Goal: Information Seeking & Learning: Learn about a topic

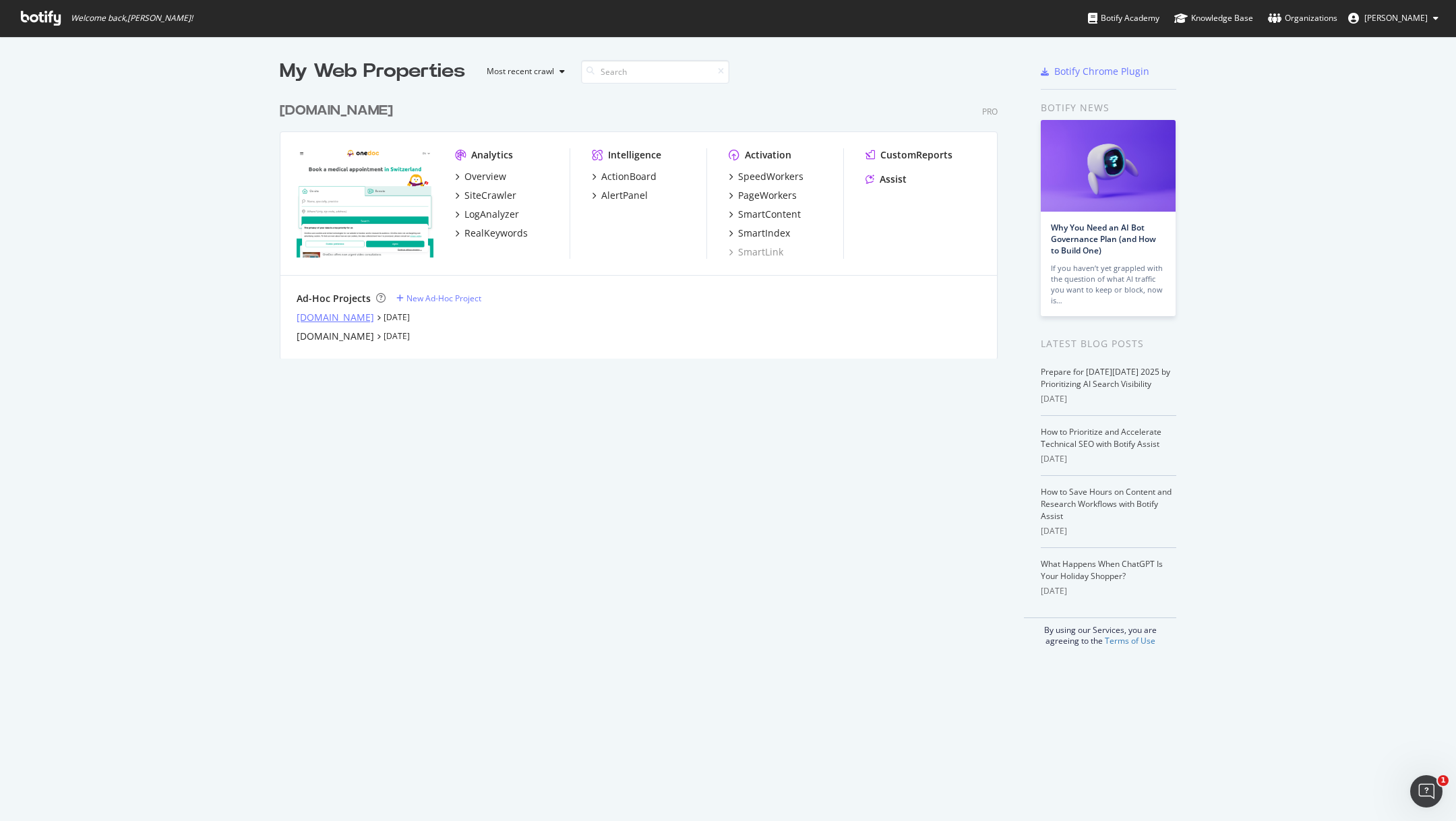
click at [336, 320] on div "info.onedoc.ch" at bounding box center [335, 318] width 78 height 14
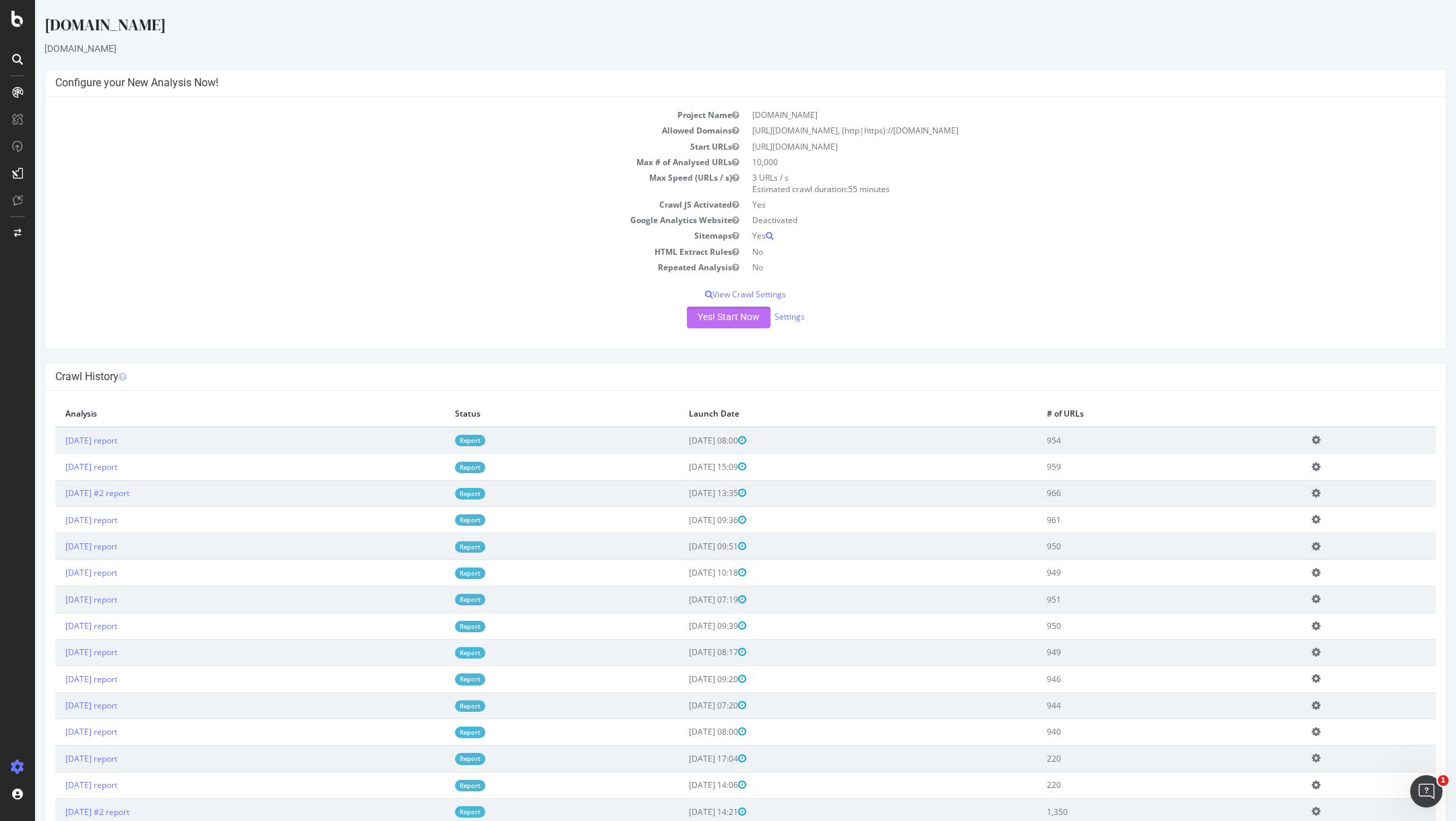
click at [716, 317] on button "Yes! Start Now" at bounding box center [728, 317] width 84 height 21
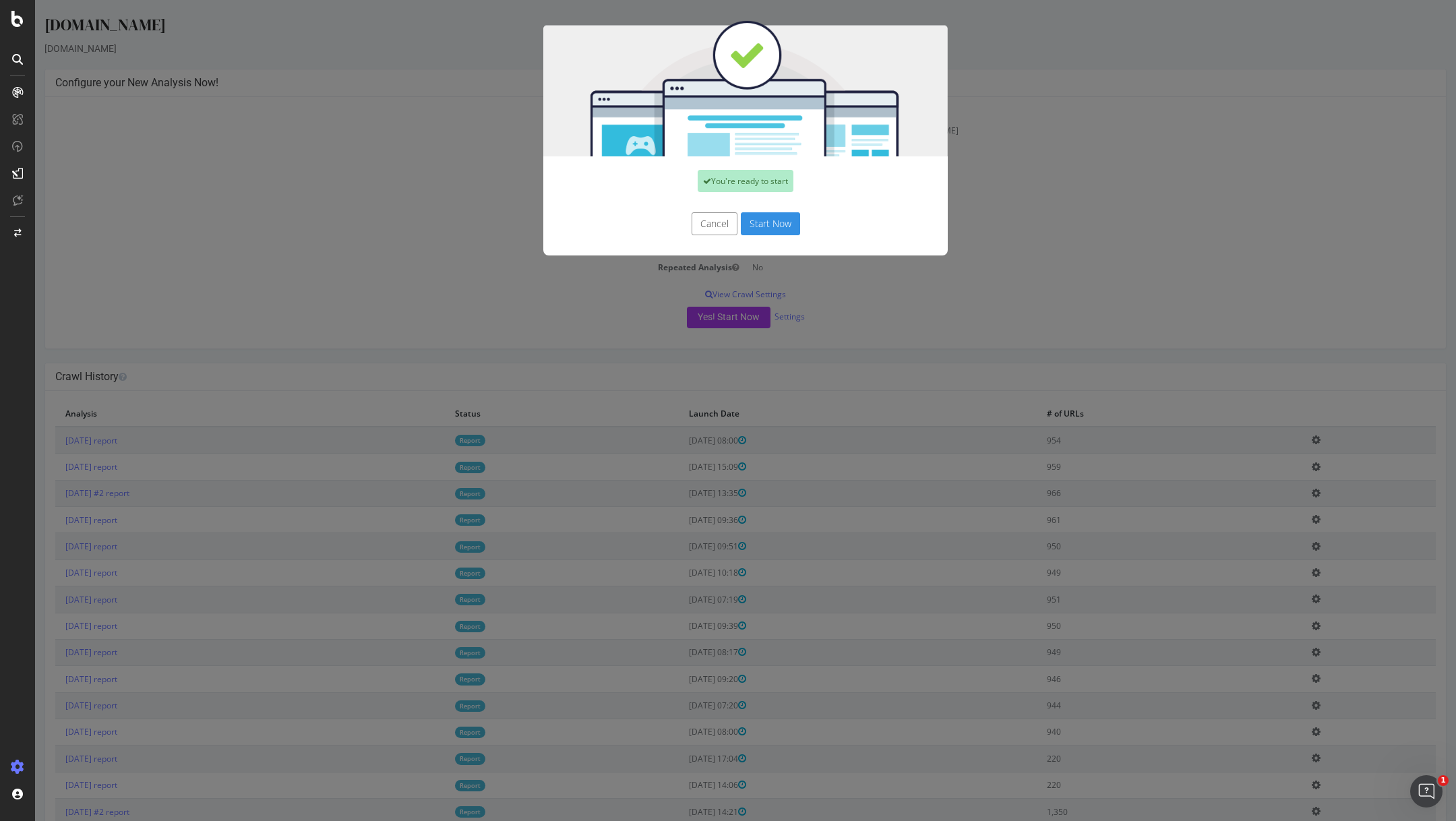
click at [788, 230] on button "Start Now" at bounding box center [770, 223] width 59 height 23
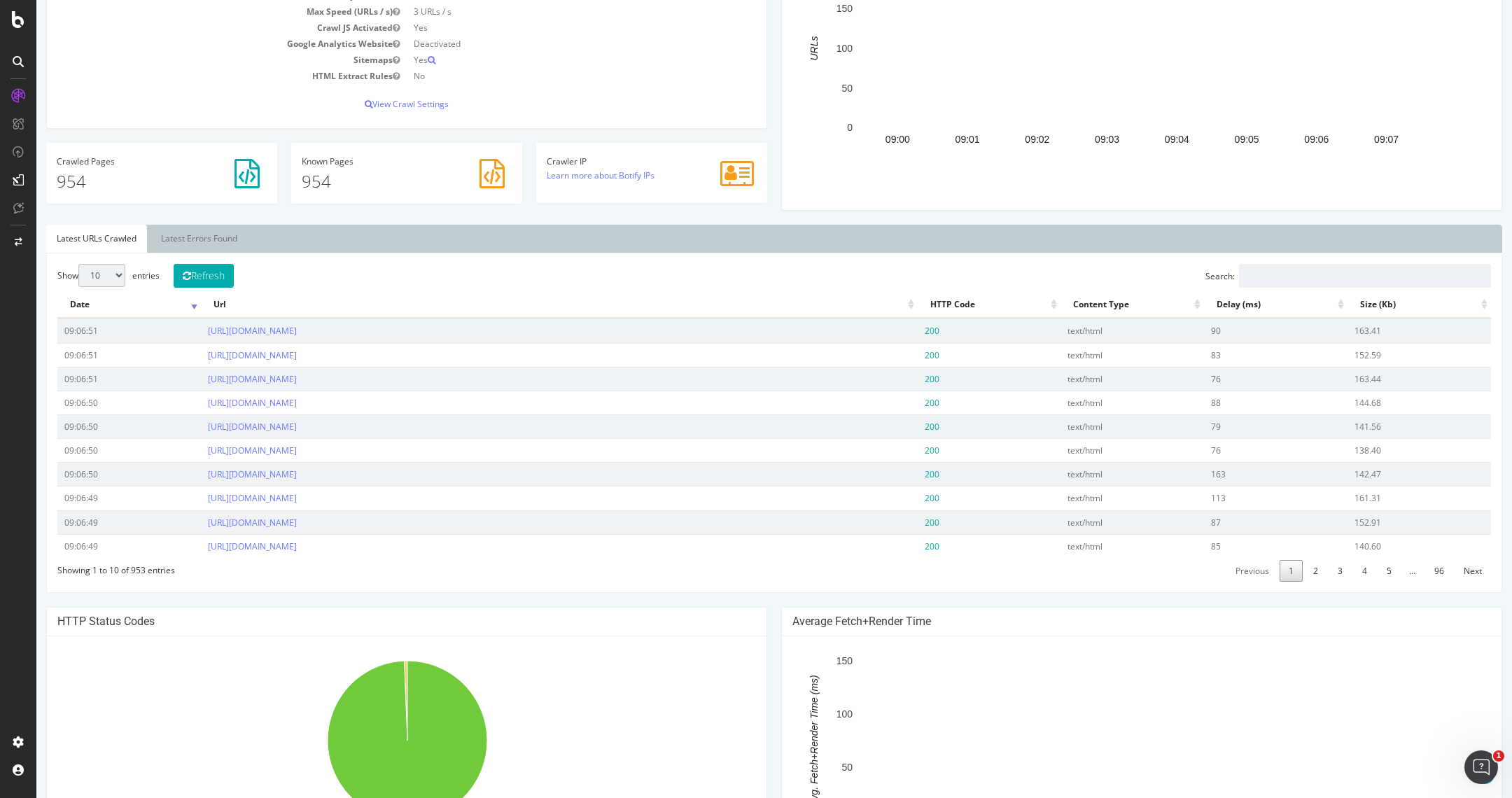
scroll to position [683, 0]
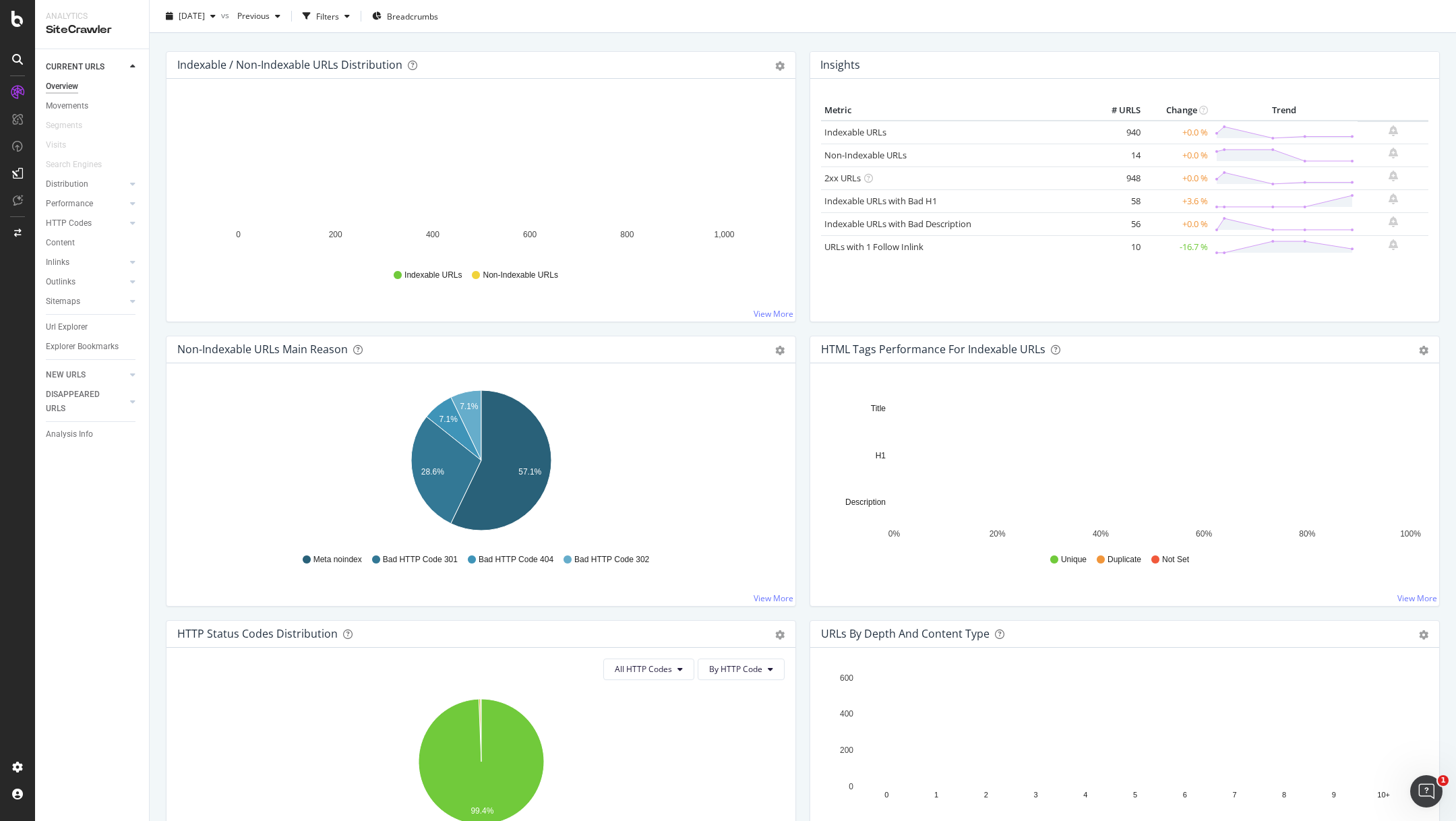
scroll to position [154, 0]
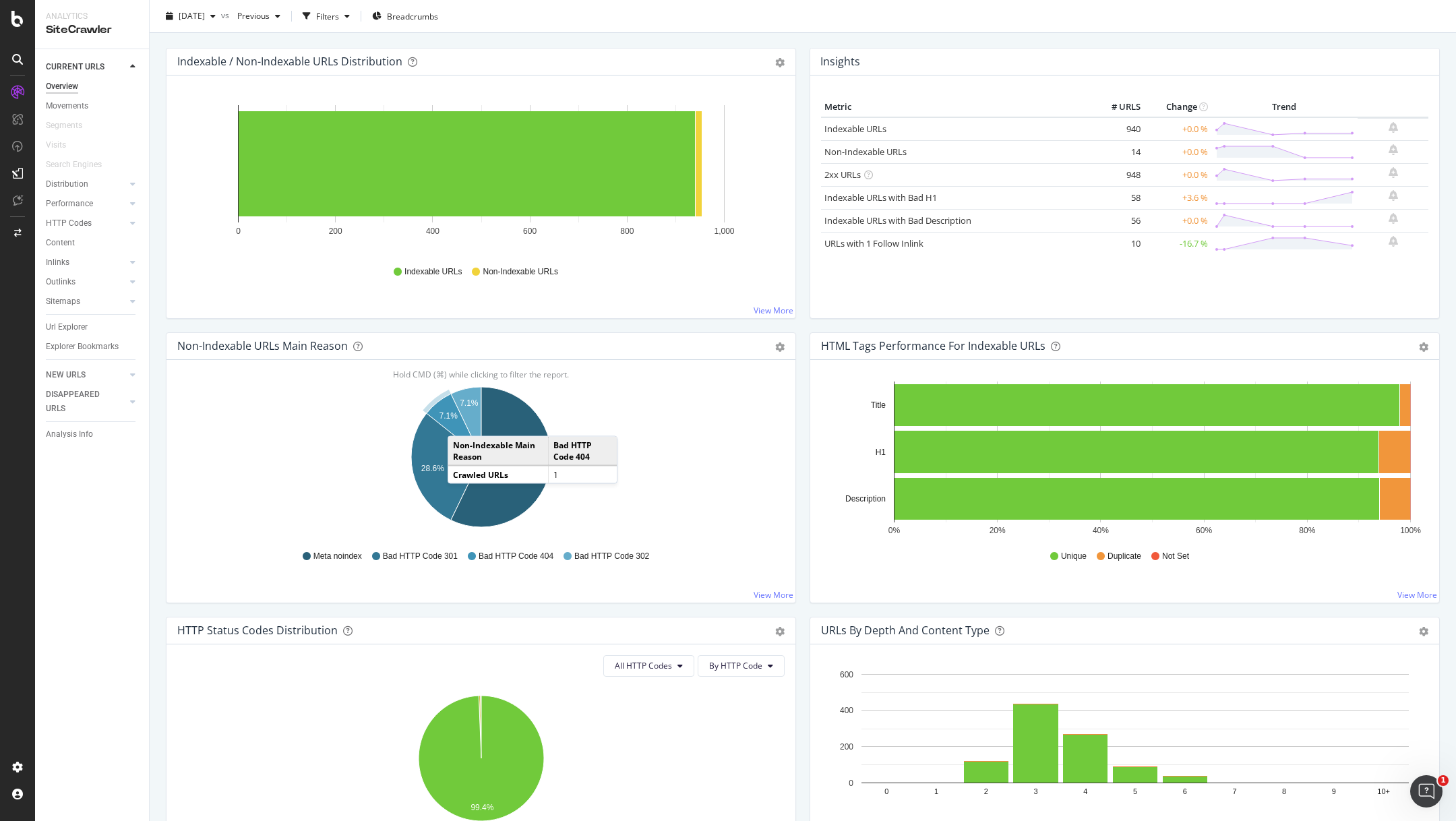
click at [461, 421] on icon "A chart." at bounding box center [454, 425] width 55 height 63
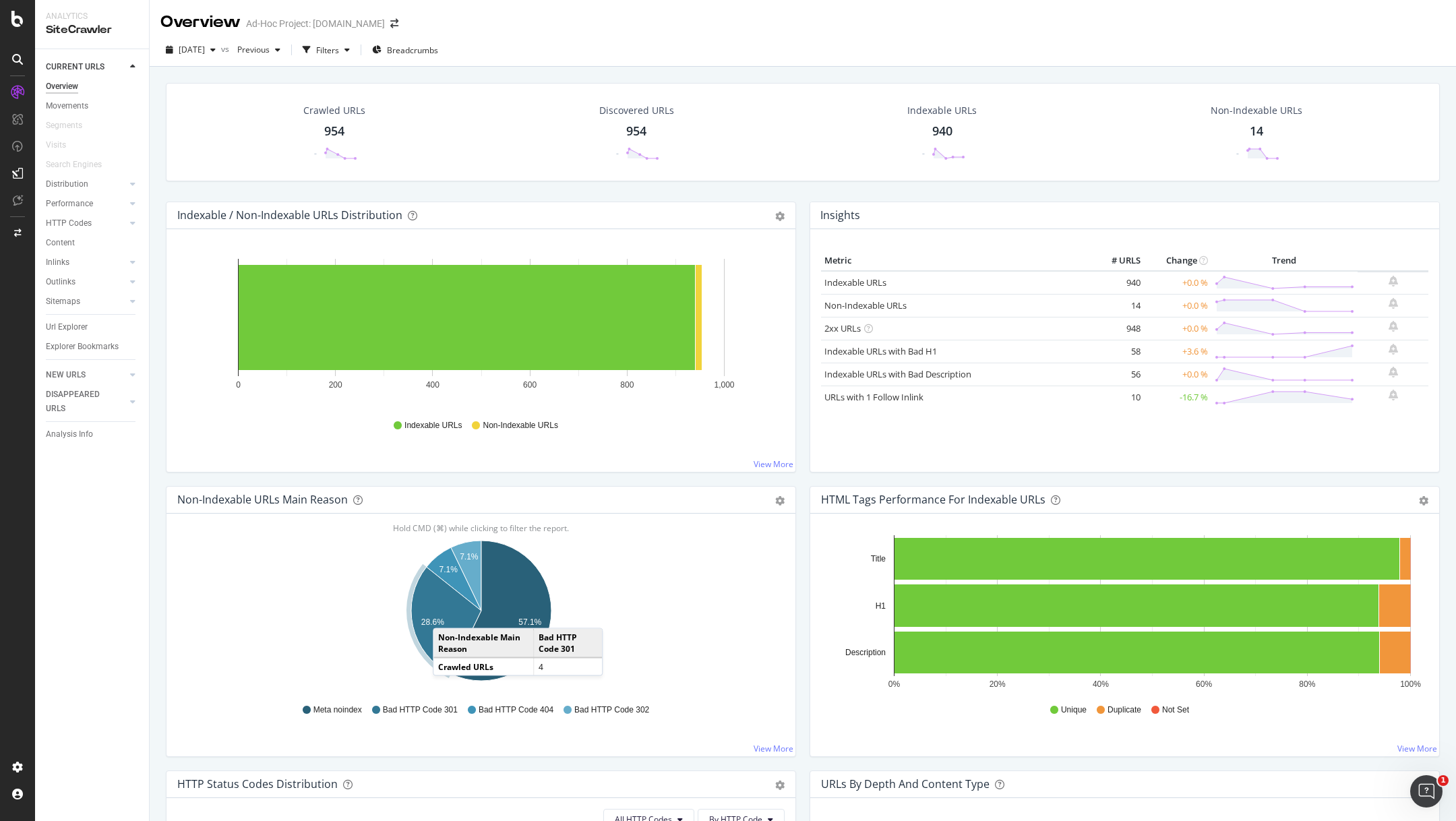
click at [446, 613] on icon "A chart." at bounding box center [446, 620] width 70 height 107
